Goal: Task Accomplishment & Management: Use online tool/utility

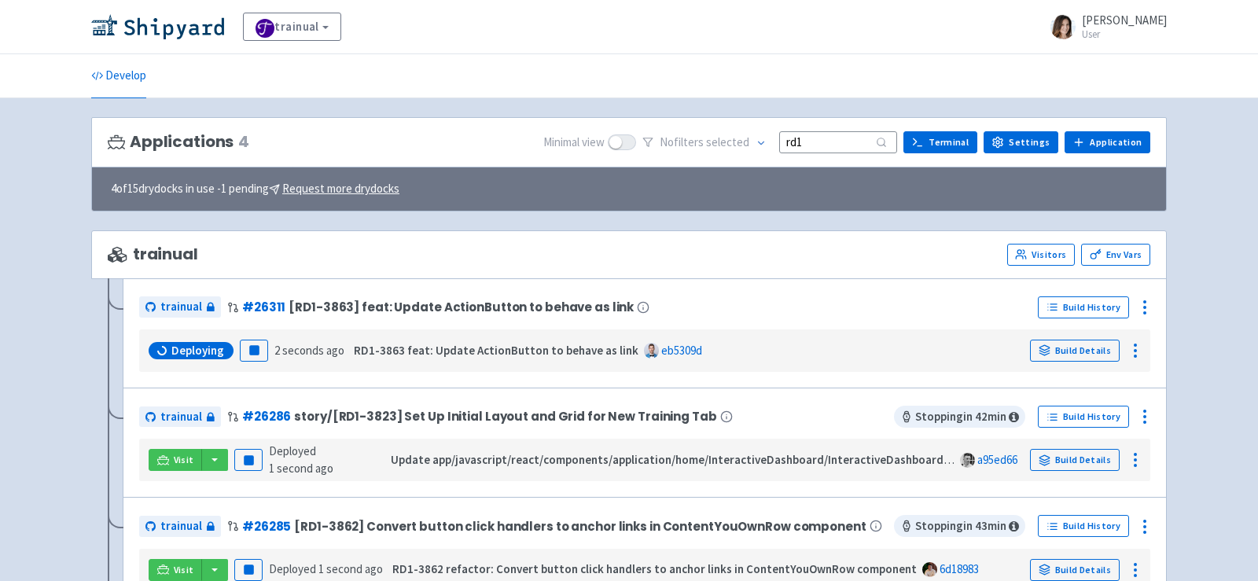
scroll to position [108, 0]
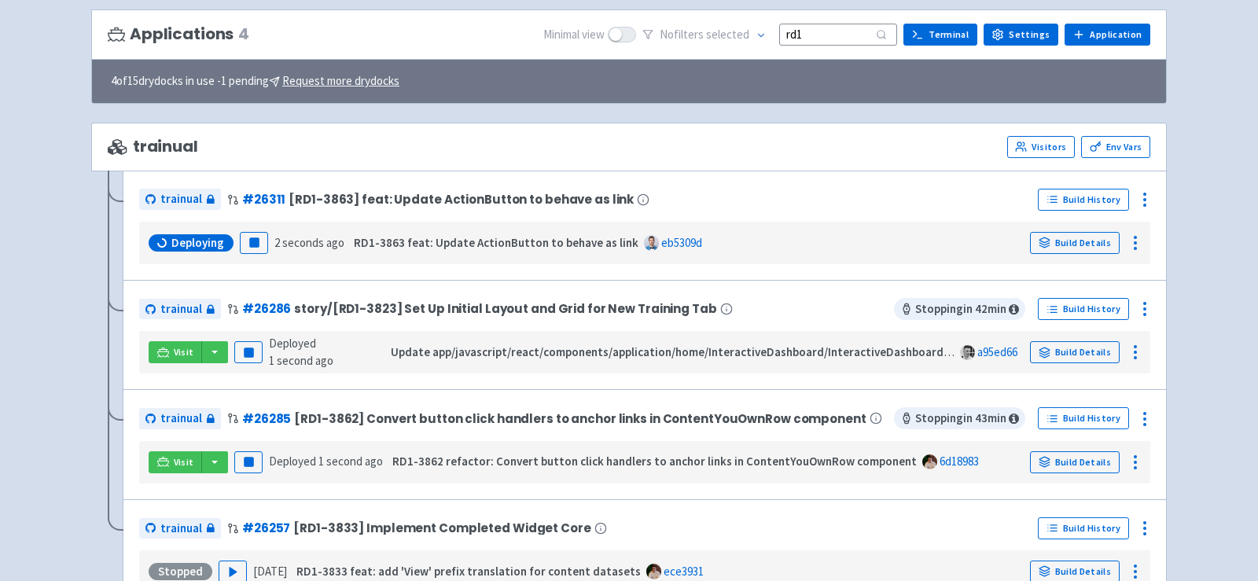
click at [832, 28] on input "rd1" at bounding box center [838, 34] width 118 height 21
drag, startPoint x: 845, startPoint y: 31, endPoint x: 628, endPoint y: 31, distance: 217.0
click at [628, 31] on div "Minimal view No filter s selected rd1 Terminal Settings Application Terminal" at bounding box center [846, 35] width 607 height 24
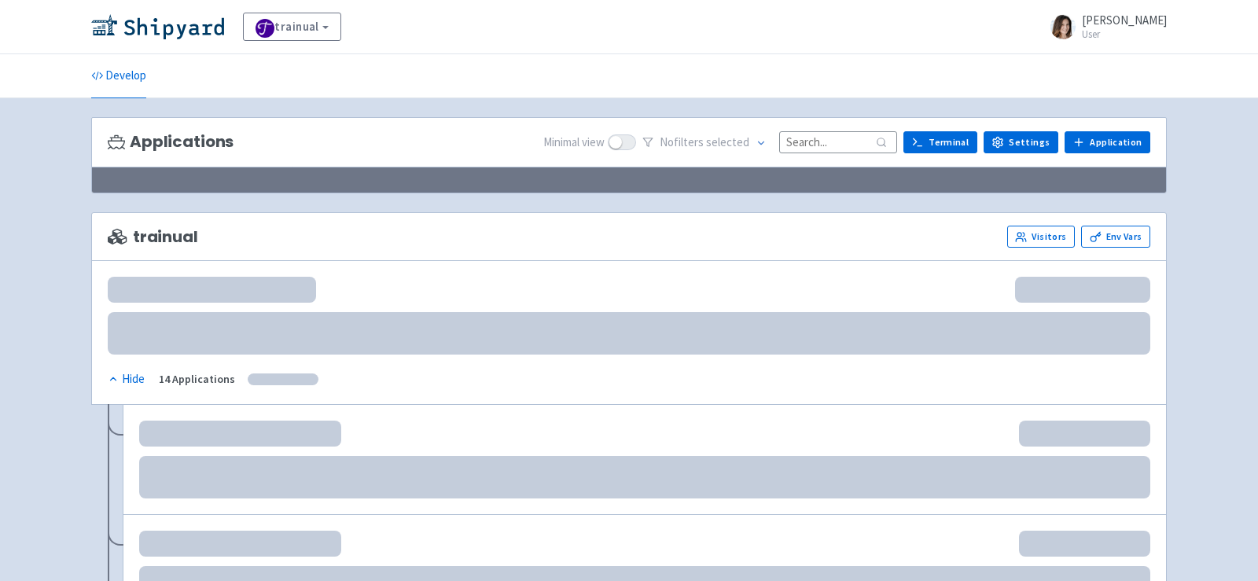
scroll to position [108, 0]
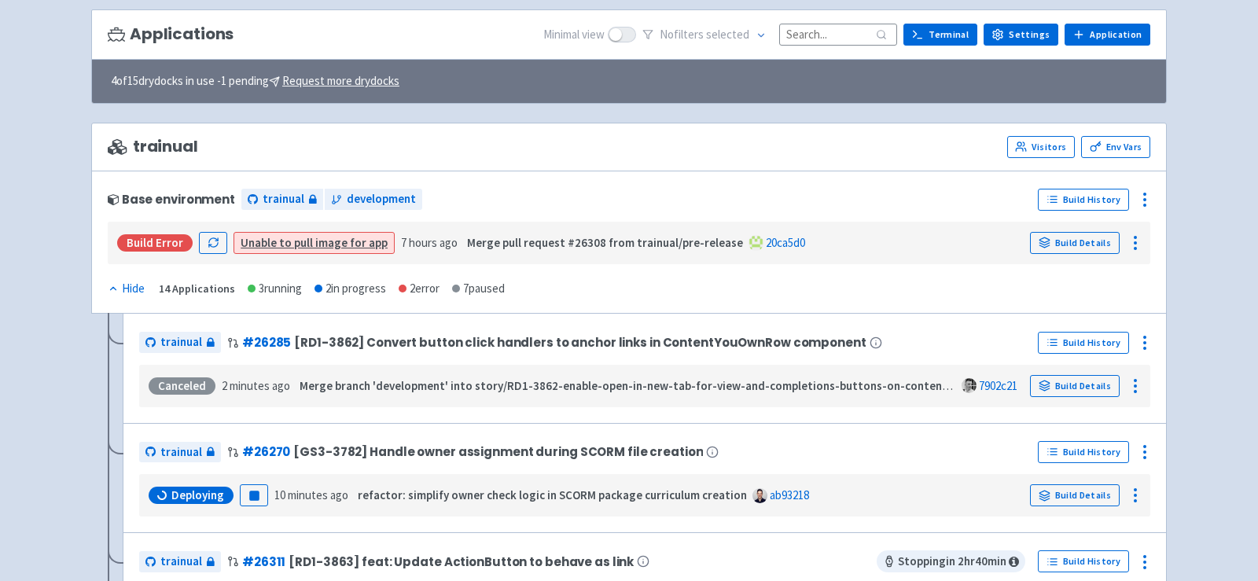
click at [799, 35] on input at bounding box center [838, 34] width 118 height 21
paste input "rd1"
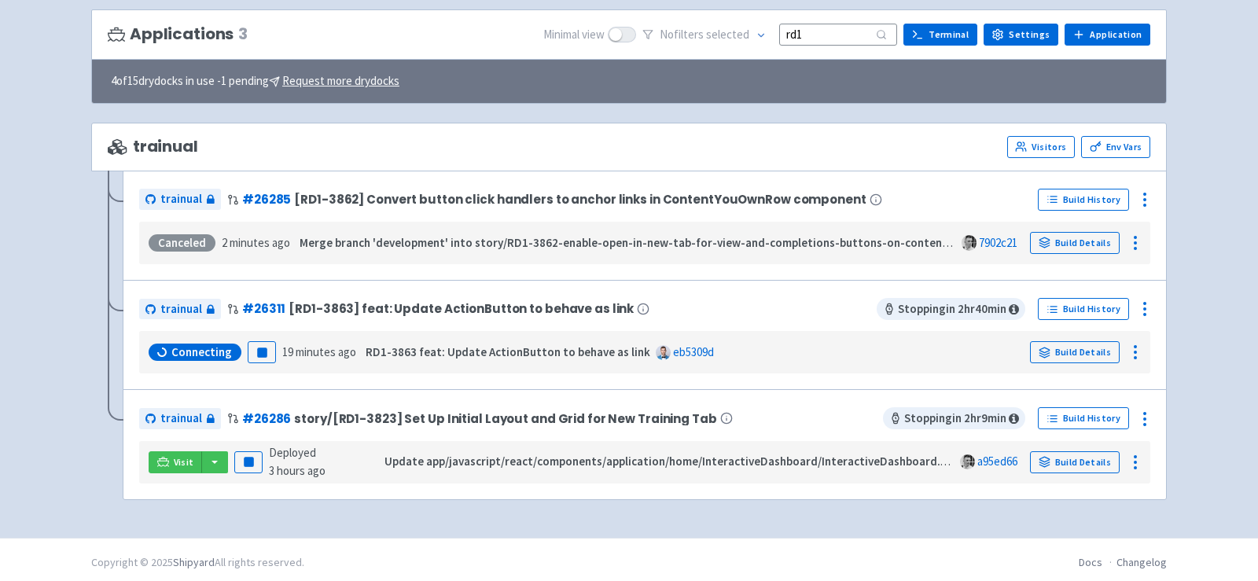
type input "rd1"
click at [267, 346] on button "Pause" at bounding box center [262, 352] width 28 height 22
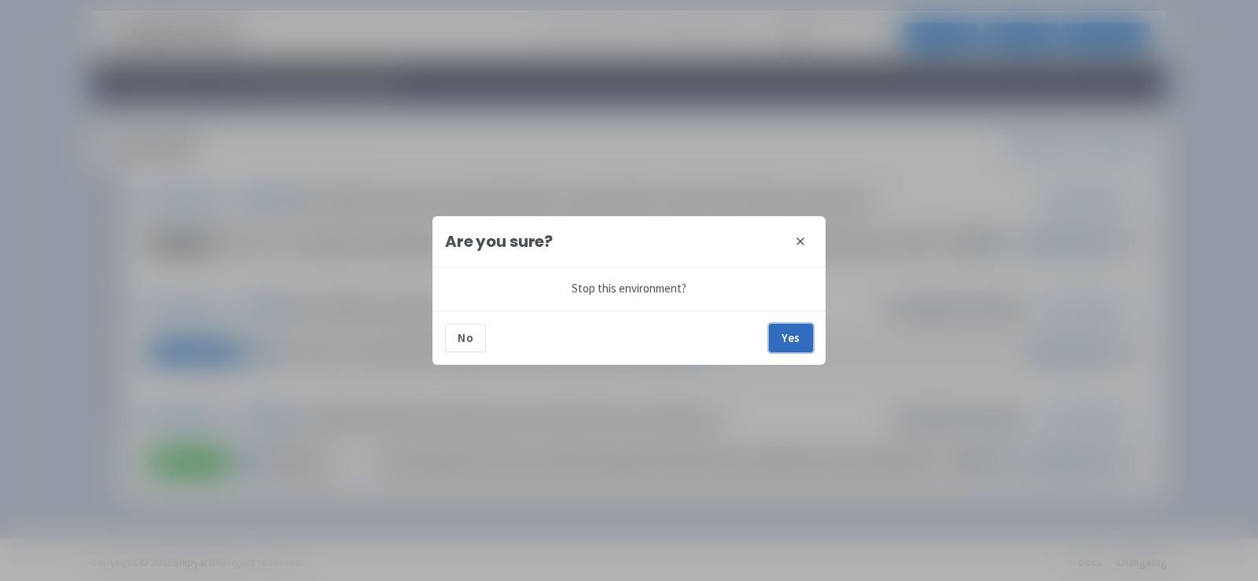
click at [804, 335] on button "Yes" at bounding box center [791, 338] width 44 height 28
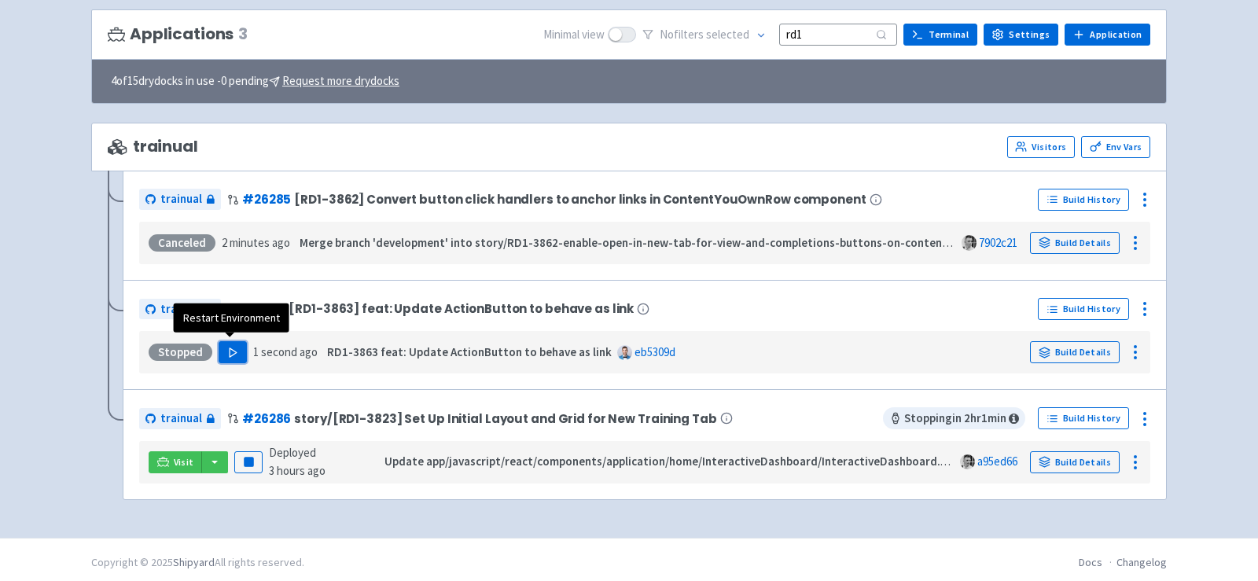
click at [223, 351] on button "Play" at bounding box center [233, 352] width 28 height 22
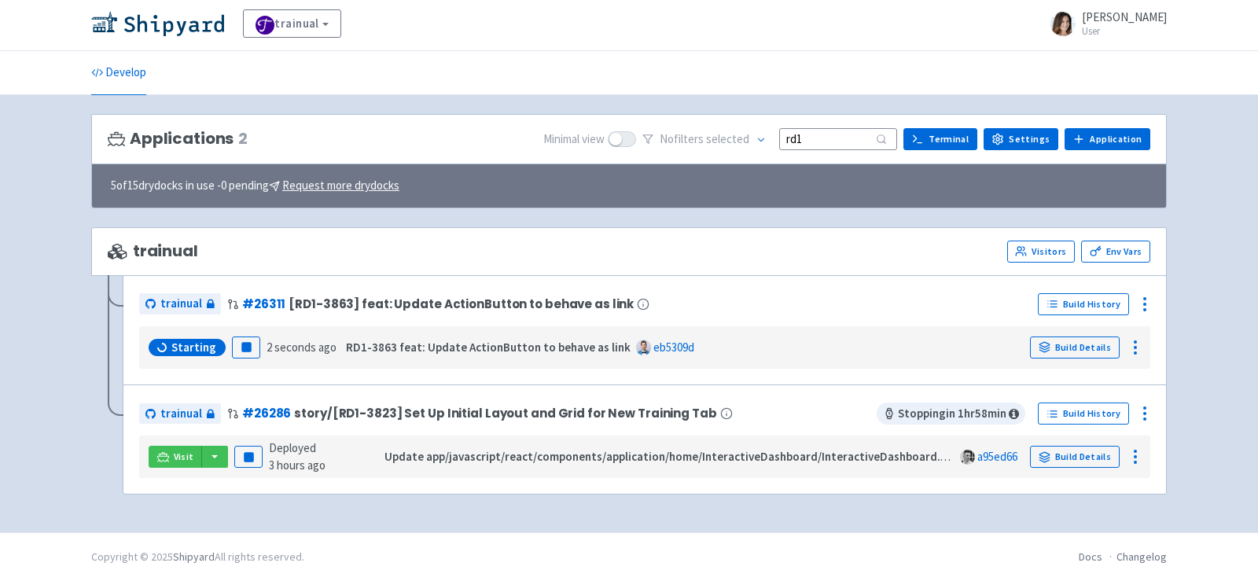
scroll to position [0, 0]
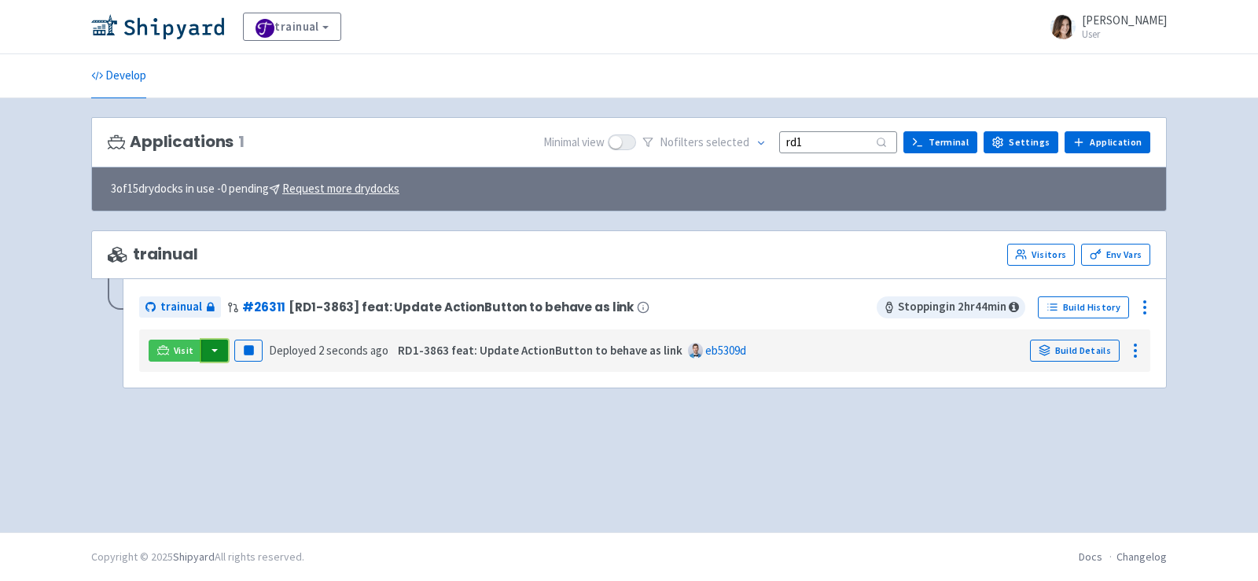
click at [219, 353] on button "button" at bounding box center [214, 351] width 27 height 22
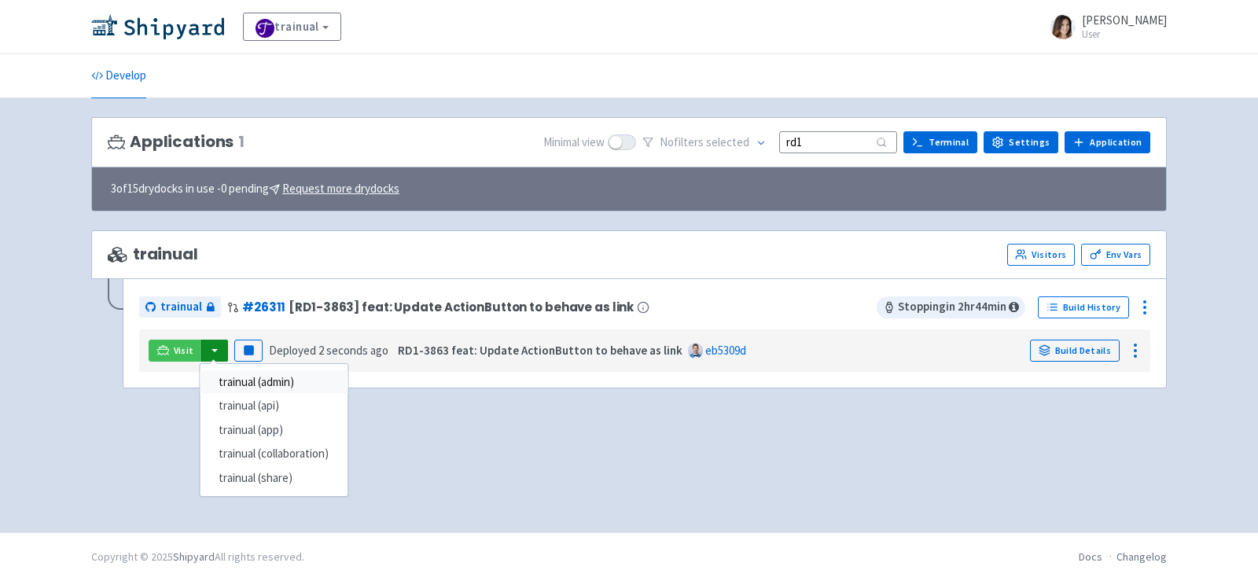
click at [267, 383] on link "trainual (admin)" at bounding box center [274, 382] width 148 height 24
